Goal: Task Accomplishment & Management: Manage account settings

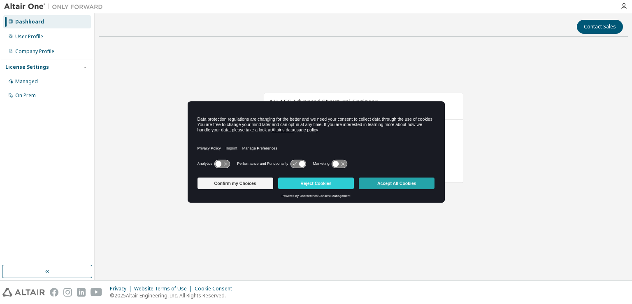
click at [369, 181] on button "Accept All Cookies" at bounding box center [397, 183] width 76 height 12
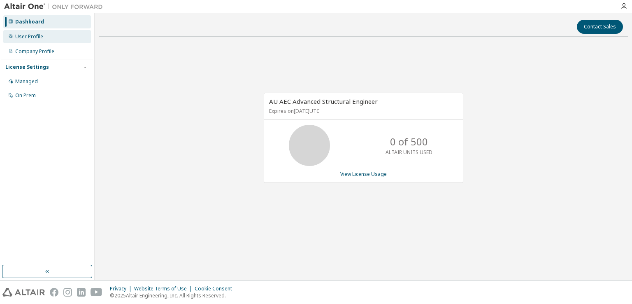
click at [58, 33] on div "User Profile" at bounding box center [47, 36] width 88 height 13
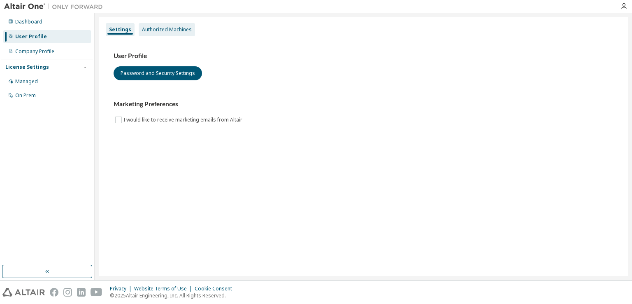
click at [161, 34] on div "Authorized Machines" at bounding box center [167, 29] width 56 height 13
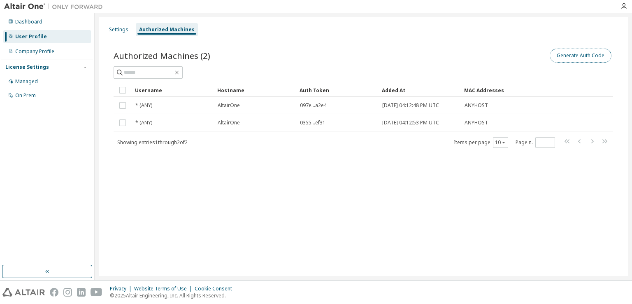
click at [573, 56] on button "Generate Auth Code" at bounding box center [581, 56] width 62 height 14
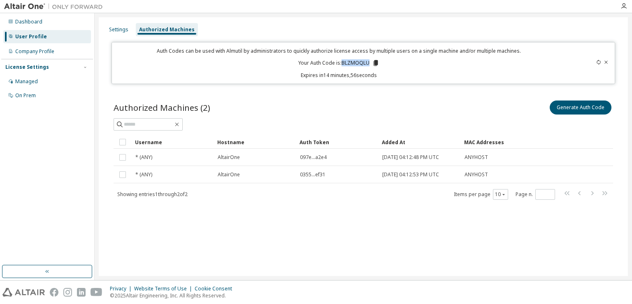
drag, startPoint x: 343, startPoint y: 61, endPoint x: 369, endPoint y: 63, distance: 26.4
click at [369, 63] on p "Your Auth Code is: BLZMOQLU" at bounding box center [338, 62] width 81 height 7
copy p "BLZMOQLU"
drag, startPoint x: 378, startPoint y: 55, endPoint x: 376, endPoint y: 64, distance: 9.3
click at [376, 64] on icon at bounding box center [375, 63] width 5 height 6
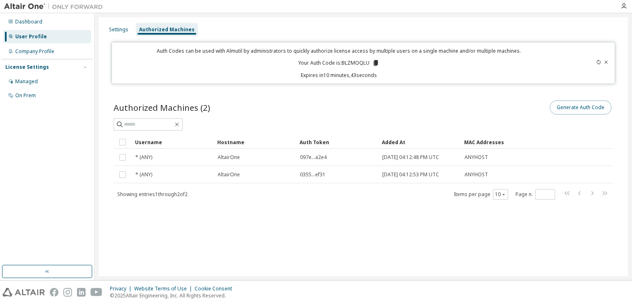
click at [594, 103] on button "Generate Auth Code" at bounding box center [581, 107] width 62 height 14
click at [621, 5] on icon "button" at bounding box center [624, 6] width 7 height 7
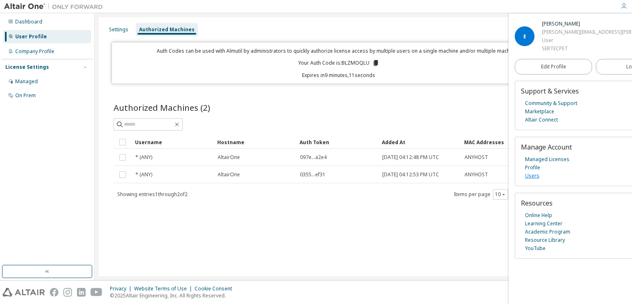
click at [536, 176] on link "Users" at bounding box center [532, 176] width 14 height 8
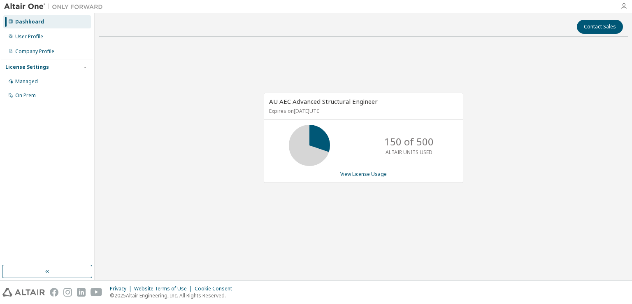
click at [626, 4] on icon "button" at bounding box center [624, 6] width 7 height 7
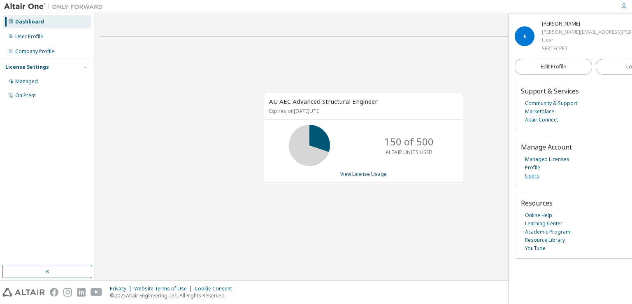
click at [532, 175] on link "Users" at bounding box center [532, 176] width 14 height 8
click at [60, 35] on div "User Profile" at bounding box center [47, 36] width 88 height 13
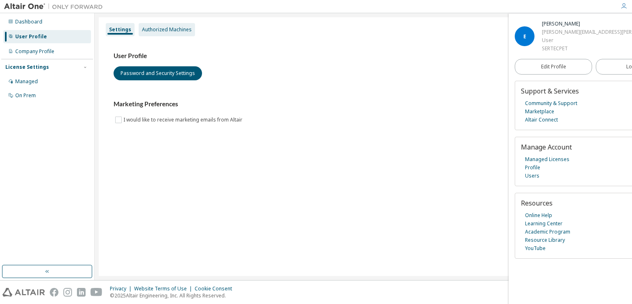
click at [160, 30] on div "Authorized Machines" at bounding box center [167, 29] width 50 height 7
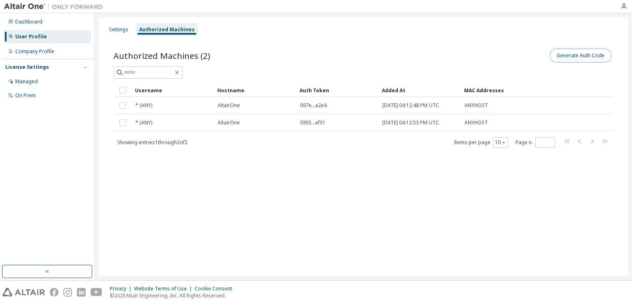
click at [576, 56] on button "Generate Auth Code" at bounding box center [581, 56] width 62 height 14
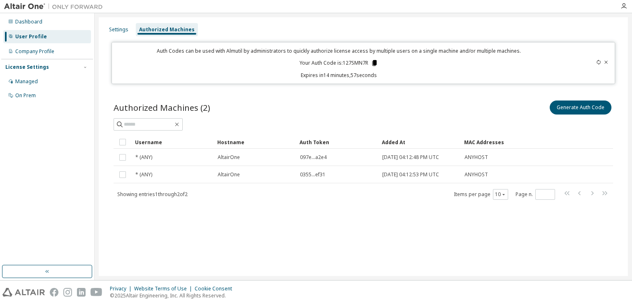
click at [375, 62] on icon at bounding box center [374, 63] width 5 height 6
click at [256, 101] on div "Authorized Machines (2) Generate Auth Code" at bounding box center [364, 107] width 500 height 17
click at [375, 63] on icon at bounding box center [374, 63] width 5 height 6
click at [0, 297] on div "Privacy Website Terms of Use Cookie Consent © 2025 Altair Engineering, Inc. All…" at bounding box center [316, 291] width 632 height 23
